Goal: Check status: Check status

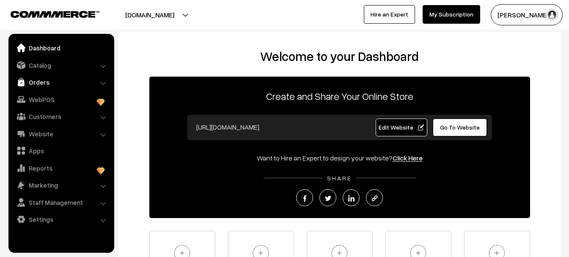
click at [35, 80] on link "Orders" at bounding box center [61, 82] width 101 height 15
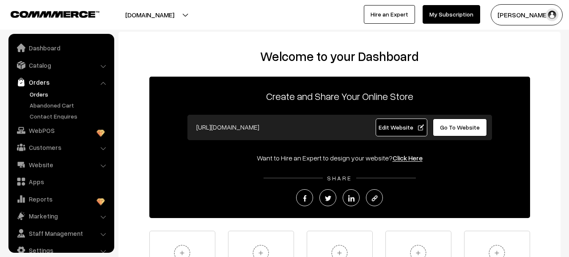
click at [34, 97] on link "Orders" at bounding box center [70, 94] width 84 height 9
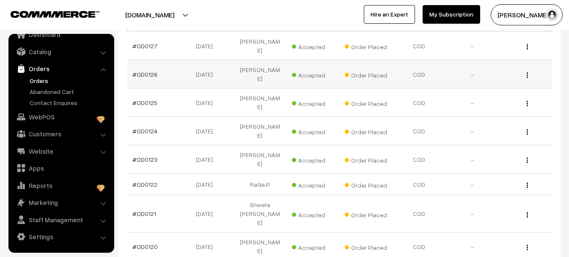
scroll to position [169, 0]
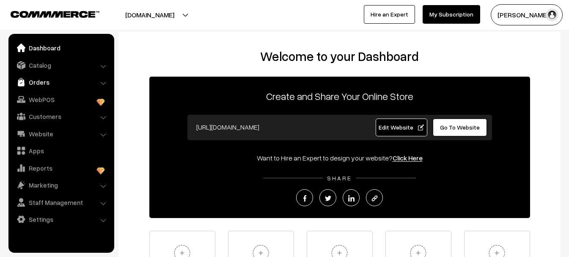
click at [64, 79] on link "Orders" at bounding box center [61, 82] width 101 height 15
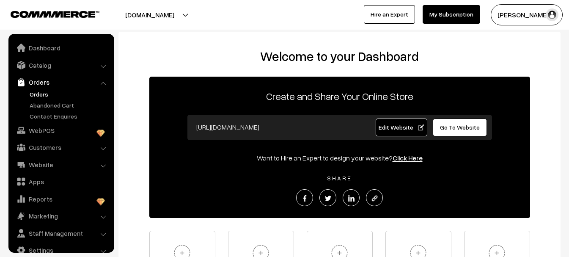
click at [60, 98] on link "Orders" at bounding box center [70, 94] width 84 height 9
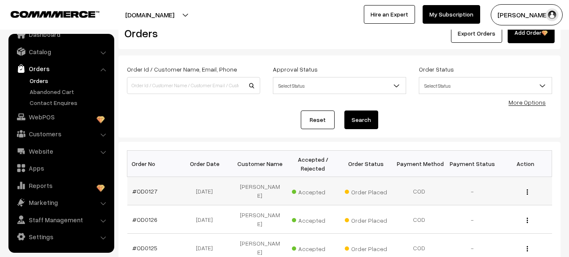
scroll to position [42, 0]
